Goal: Entertainment & Leisure: Consume media (video, audio)

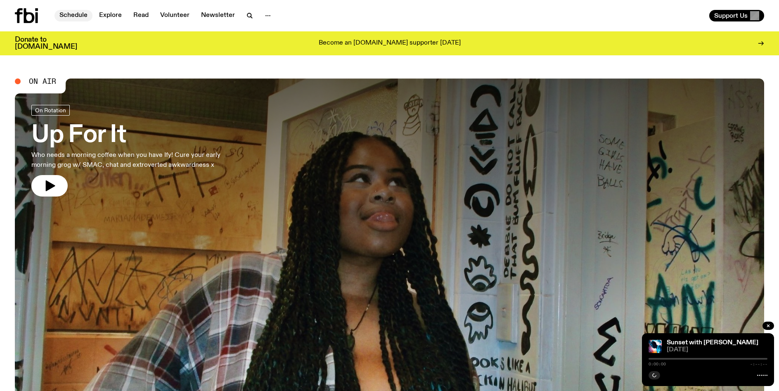
click at [71, 12] on link "Schedule" at bounding box center [74, 16] width 38 height 12
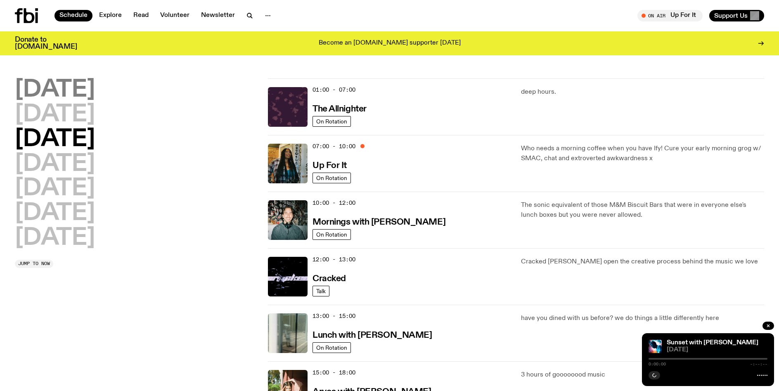
click at [61, 83] on h2 "[DATE]" at bounding box center [55, 89] width 80 height 23
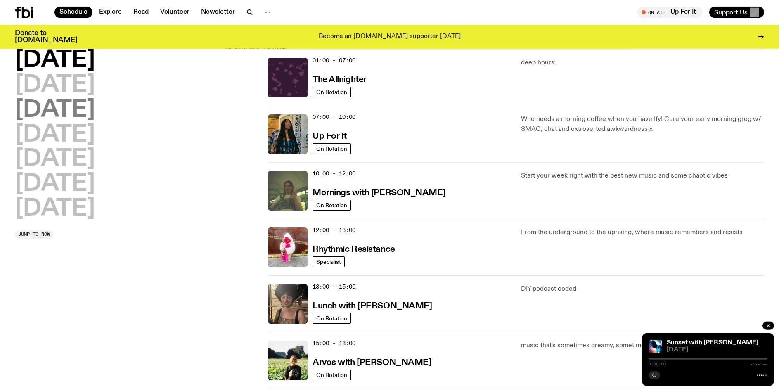
scroll to position [23, 0]
click at [35, 57] on h2 "[DATE]" at bounding box center [55, 60] width 80 height 23
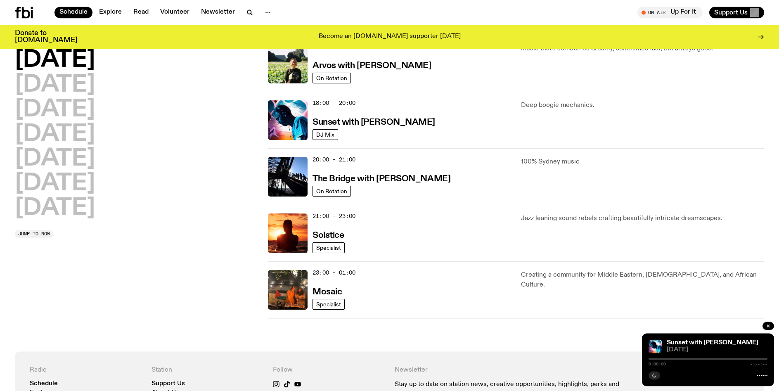
scroll to position [290, 0]
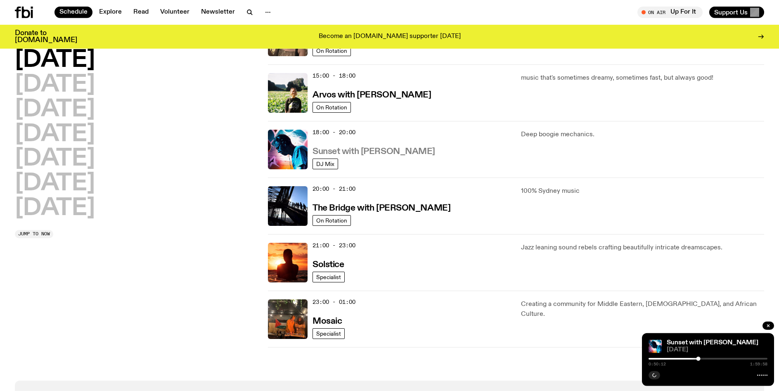
click at [381, 147] on link "Sunset with [PERSON_NAME]" at bounding box center [374, 151] width 123 height 10
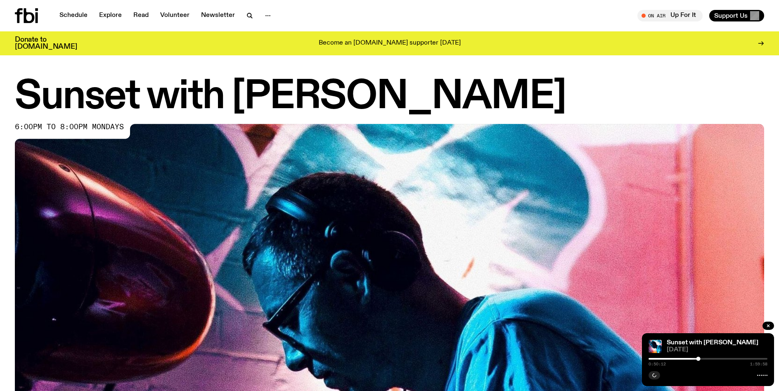
click at [651, 358] on div "0:50:12 1:59:58" at bounding box center [708, 361] width 119 height 10
click at [651, 360] on div "0:50:12 1:59:58" at bounding box center [708, 361] width 119 height 10
click at [767, 326] on icon "button" at bounding box center [768, 325] width 5 height 5
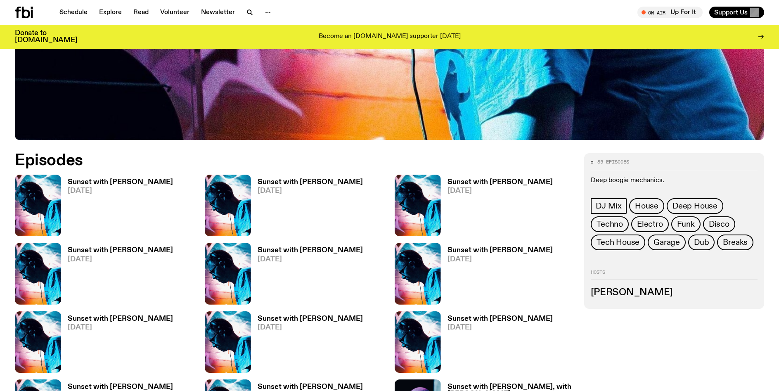
scroll to position [396, 0]
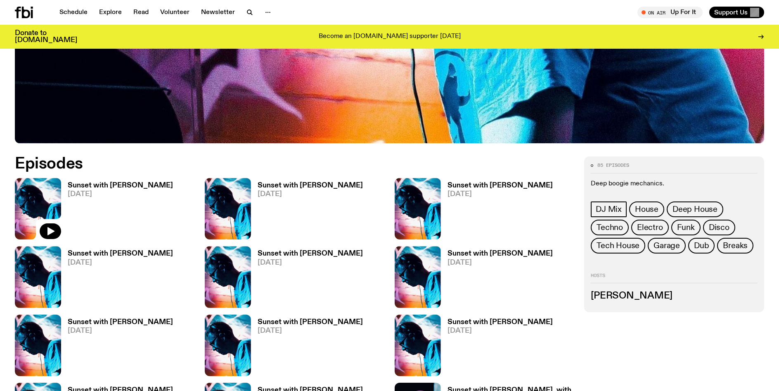
click at [26, 196] on img at bounding box center [38, 209] width 46 height 62
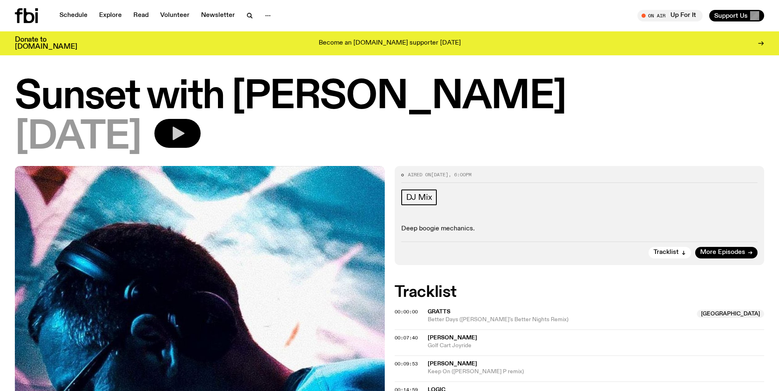
click at [185, 132] on icon "button" at bounding box center [179, 134] width 12 height 14
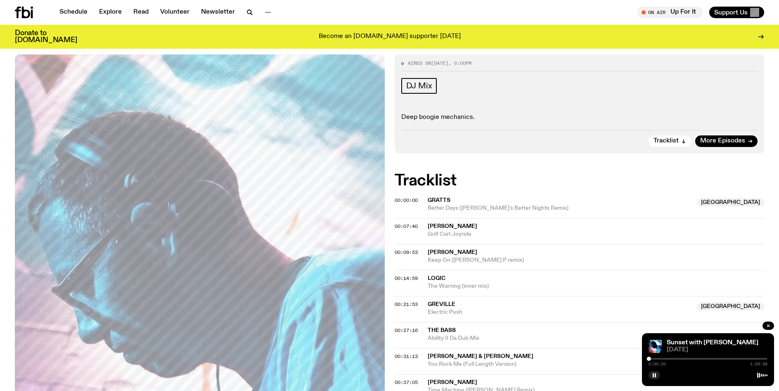
scroll to position [107, 0]
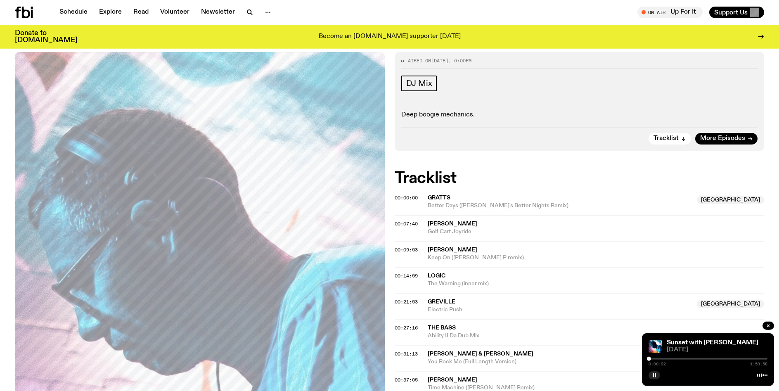
click at [427, 242] on div "00:07:40 [PERSON_NAME] Golf Cart Joyride" at bounding box center [580, 255] width 370 height 26
click at [673, 358] on div "0:00:26 1:59:58" at bounding box center [708, 361] width 119 height 10
click at [673, 358] on div "0:00:27 1:59:58" at bounding box center [708, 361] width 119 height 10
click at [674, 359] on div at bounding box center [708, 359] width 119 height 2
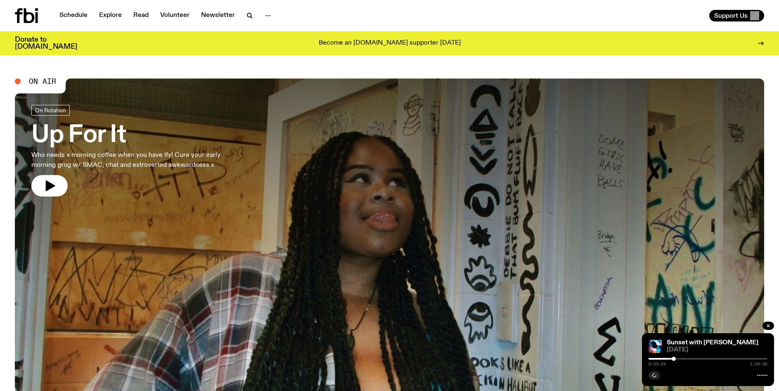
click at [346, 253] on div at bounding box center [389, 218] width 749 height 281
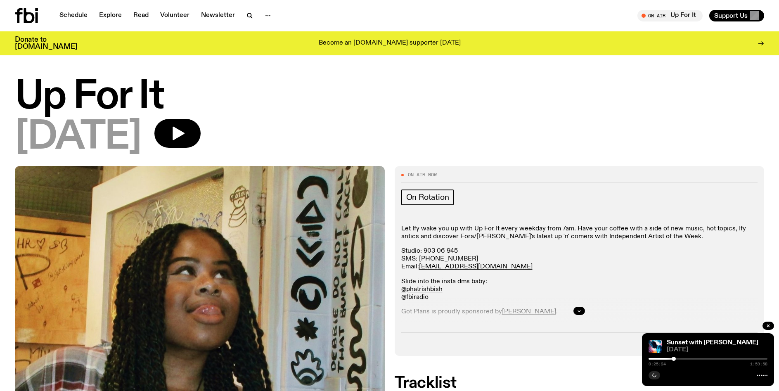
click at [653, 359] on div at bounding box center [614, 359] width 119 height 2
click at [655, 376] on icon "button" at bounding box center [655, 375] width 4 height 4
click at [649, 359] on div at bounding box center [593, 359] width 119 height 2
click at [652, 358] on div at bounding box center [708, 359] width 119 height 2
click at [59, 14] on link "Schedule" at bounding box center [74, 16] width 38 height 12
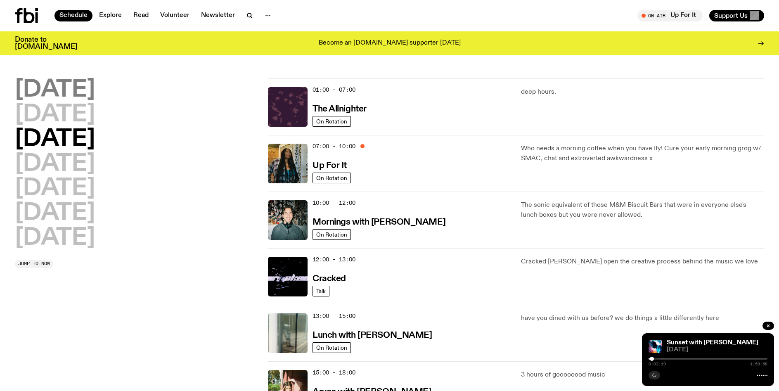
click at [28, 87] on h2 "[DATE]" at bounding box center [55, 89] width 80 height 23
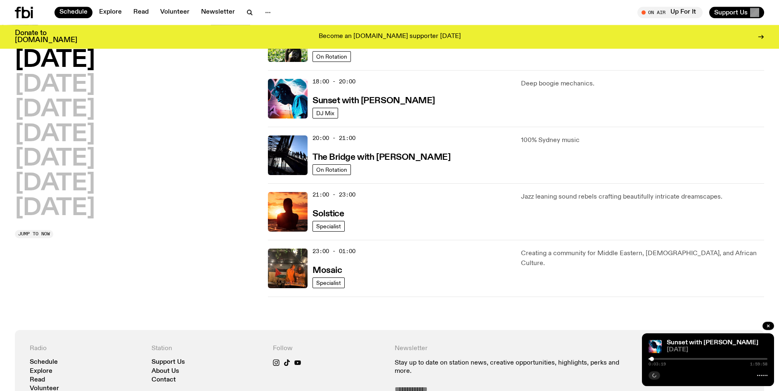
scroll to position [338, 0]
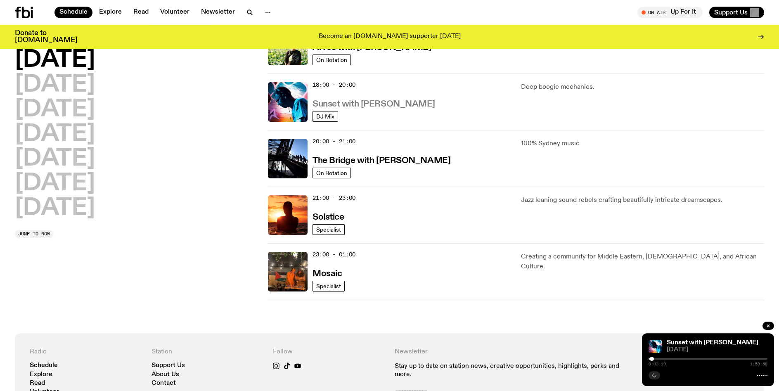
click at [348, 104] on h3 "Sunset with [PERSON_NAME]" at bounding box center [374, 104] width 123 height 9
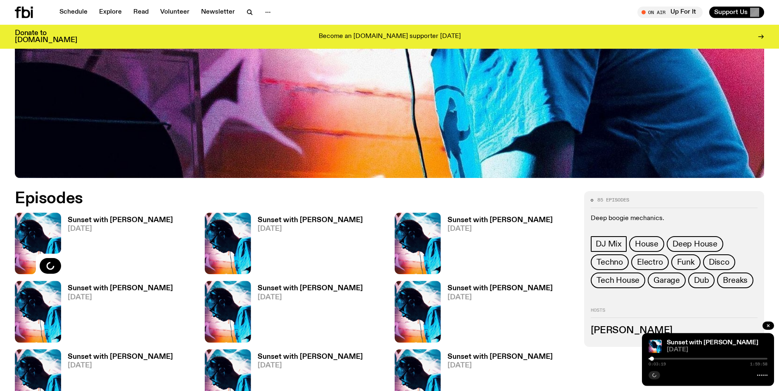
scroll to position [367, 0]
